Goal: Task Accomplishment & Management: Manage account settings

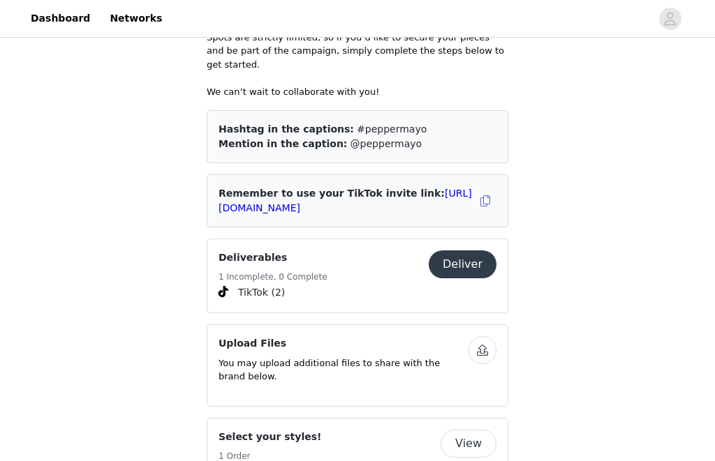
scroll to position [721, 0]
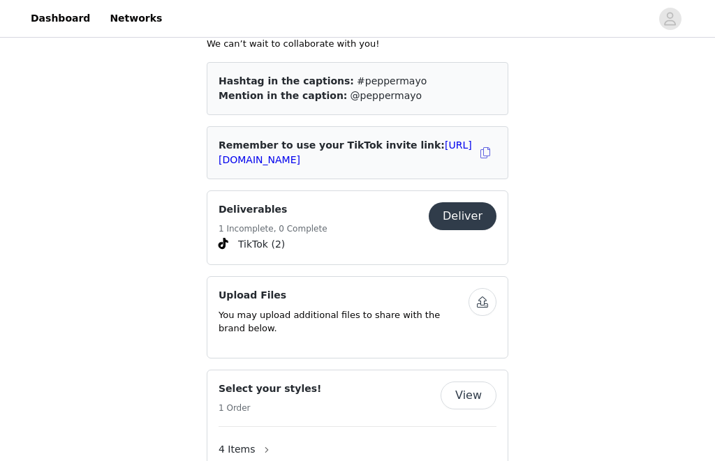
click at [398, 209] on div "Deliverables 1 Incomplete, 0 Complete" at bounding box center [323, 219] width 210 height 34
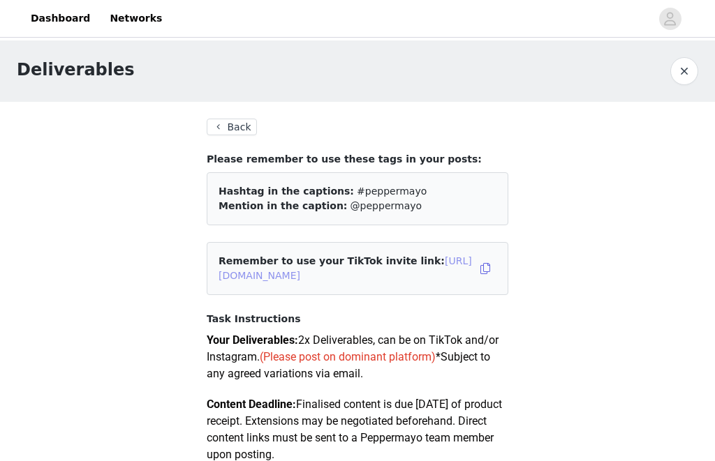
click at [352, 276] on link "[URL][DOMAIN_NAME]" at bounding box center [344, 268] width 253 height 26
click at [228, 134] on button "Back" at bounding box center [232, 127] width 50 height 17
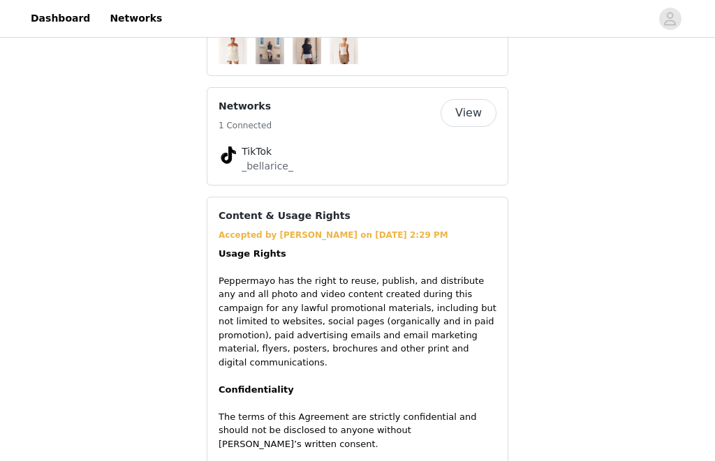
scroll to position [1257, 0]
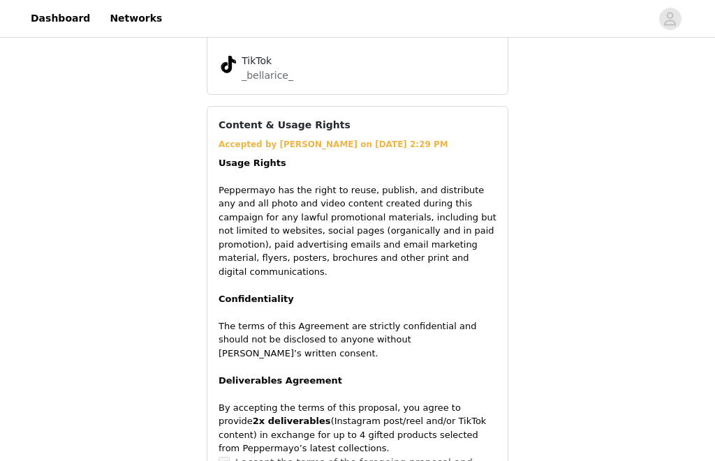
click at [291, 139] on div "Accepted by [PERSON_NAME] on [DATE] 2:29 PM" at bounding box center [357, 145] width 278 height 13
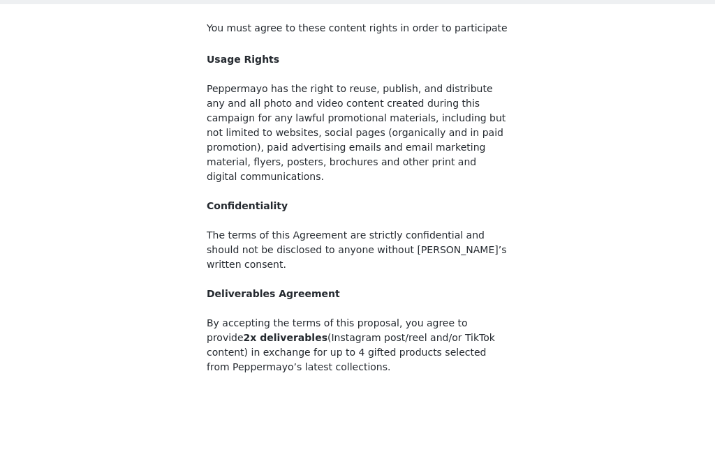
scroll to position [26, 0]
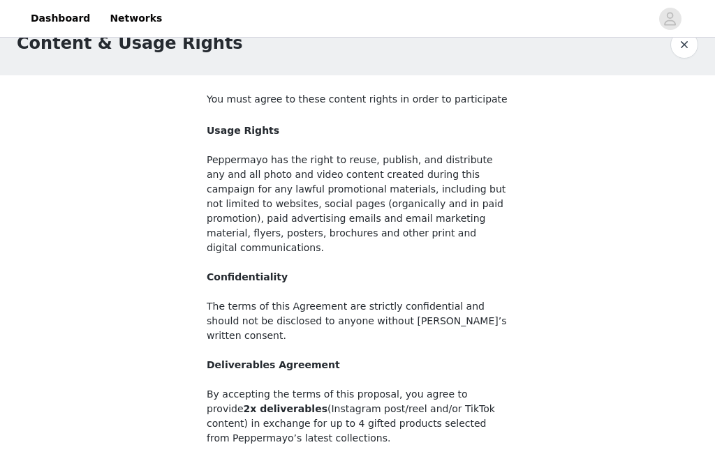
click at [691, 54] on button "button" at bounding box center [684, 45] width 28 height 28
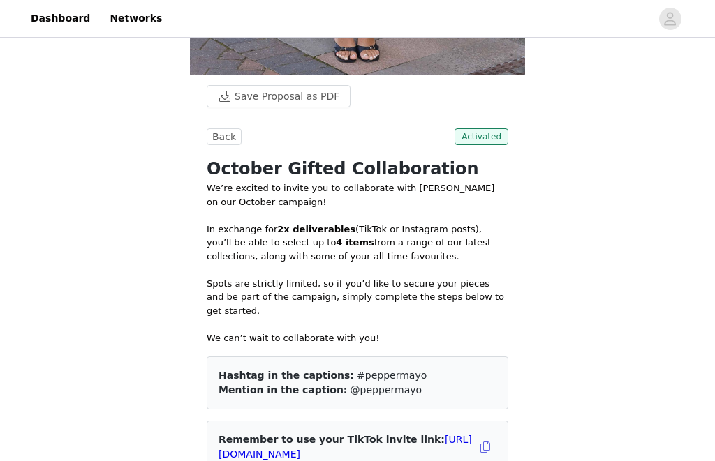
scroll to position [426, 0]
click at [222, 142] on button "Back" at bounding box center [224, 136] width 35 height 17
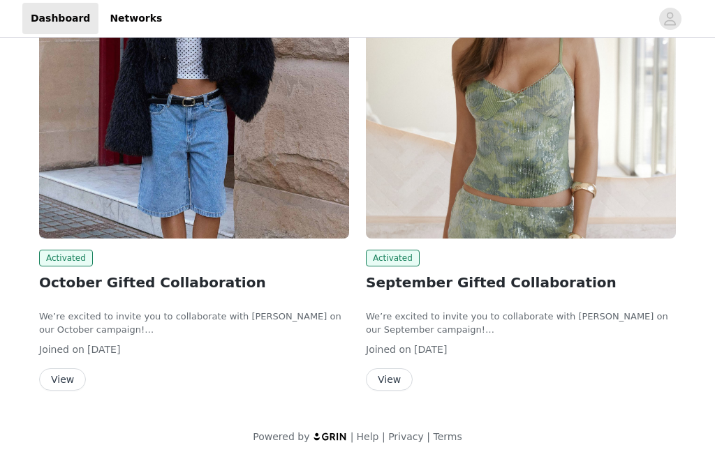
scroll to position [69, 0]
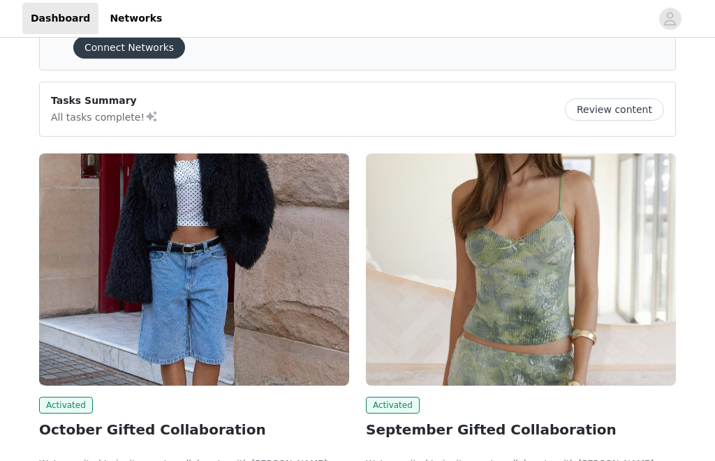
click at [246, 299] on img at bounding box center [194, 270] width 310 height 232
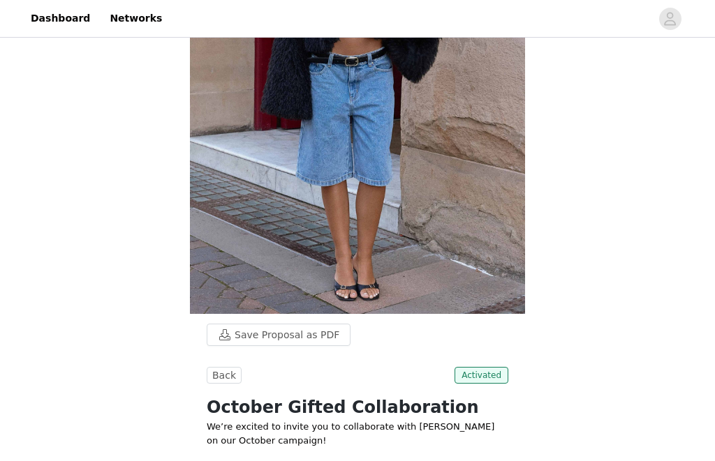
scroll to position [406, 0]
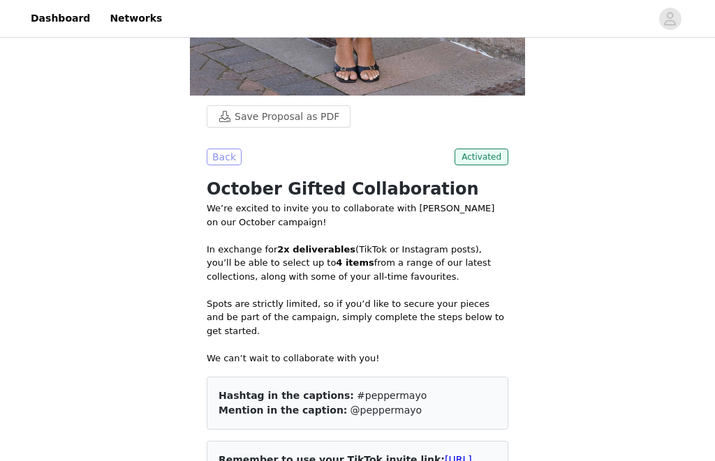
click at [223, 156] on button "Back" at bounding box center [224, 157] width 35 height 17
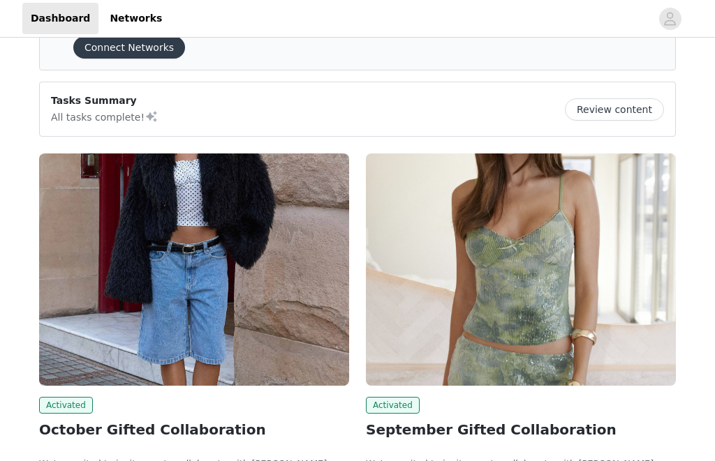
click at [416, 246] on img at bounding box center [521, 270] width 310 height 232
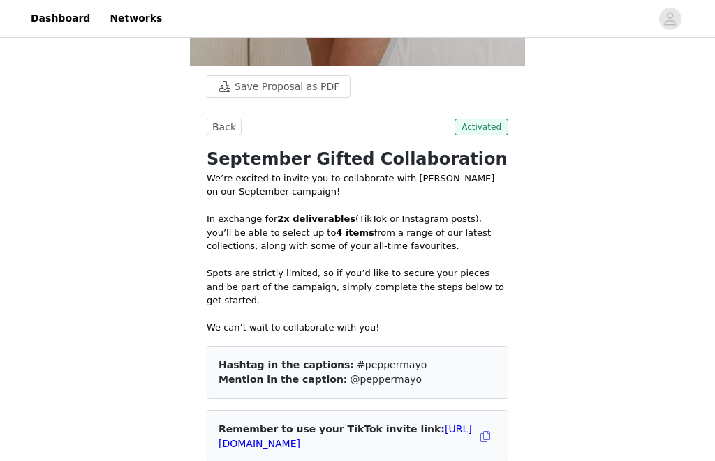
scroll to position [572, 0]
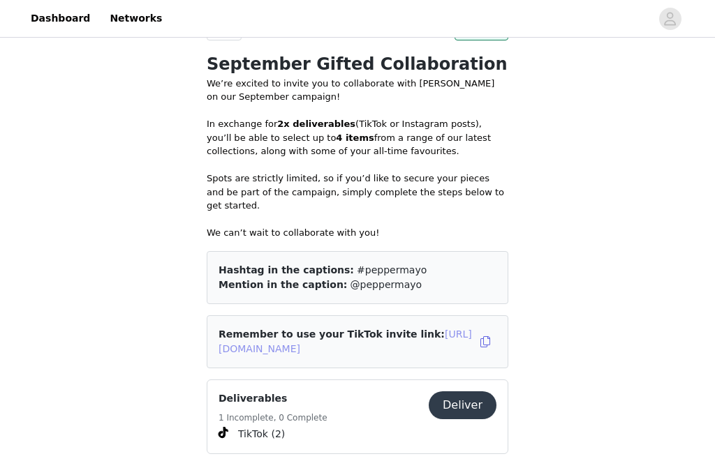
click at [341, 332] on link "[URL][DOMAIN_NAME]" at bounding box center [344, 342] width 253 height 26
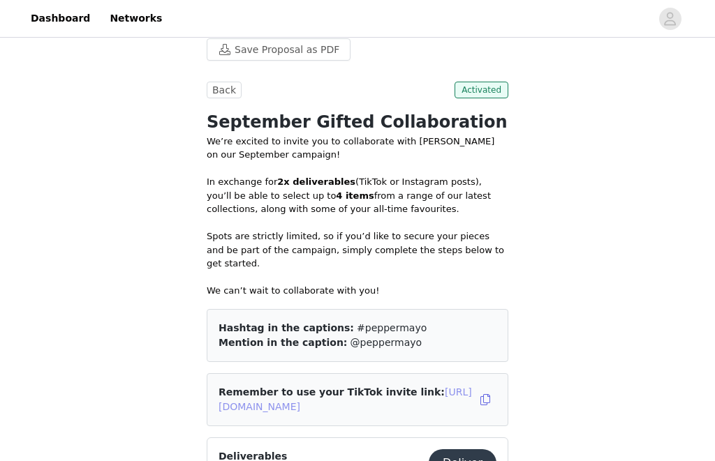
scroll to position [514, 0]
